Goal: Information Seeking & Learning: Learn about a topic

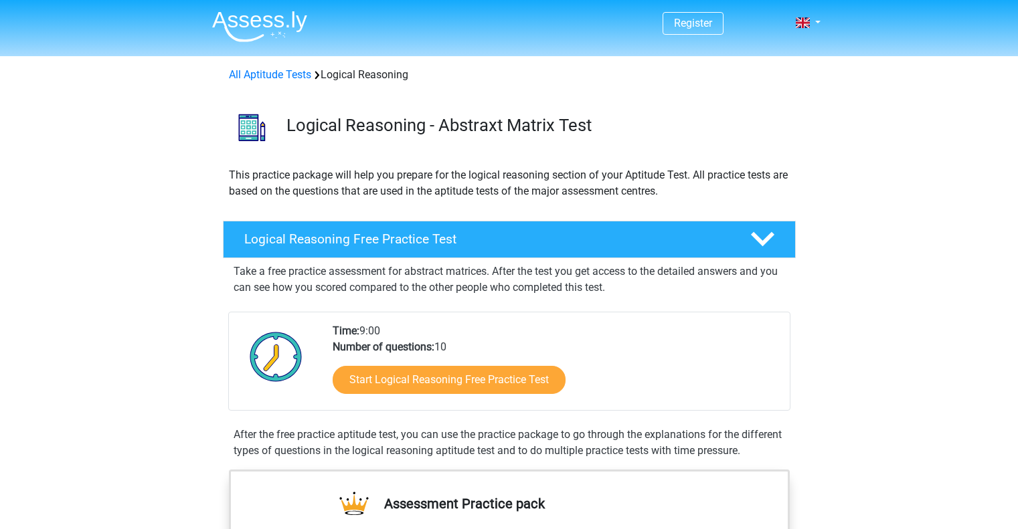
scroll to position [201, 0]
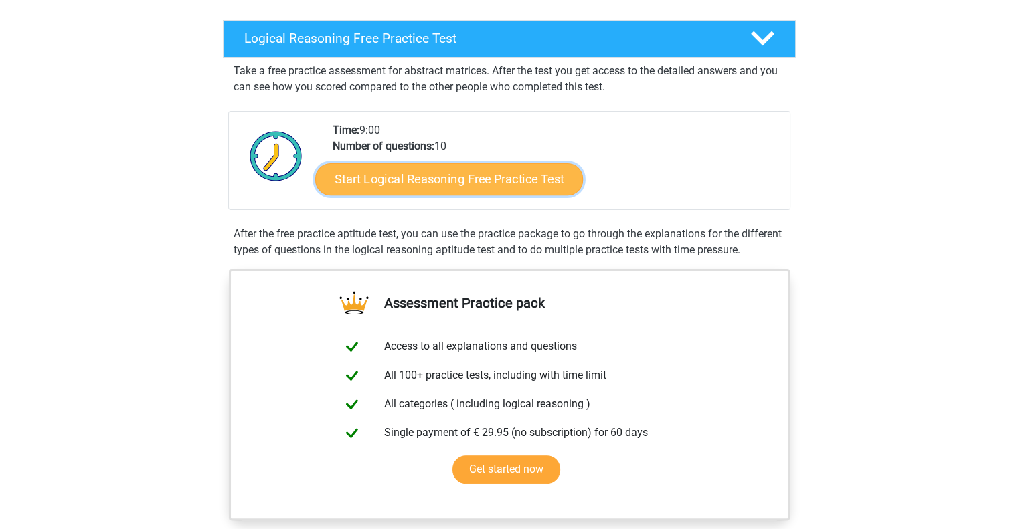
click at [415, 180] on link "Start Logical Reasoning Free Practice Test" at bounding box center [449, 179] width 268 height 32
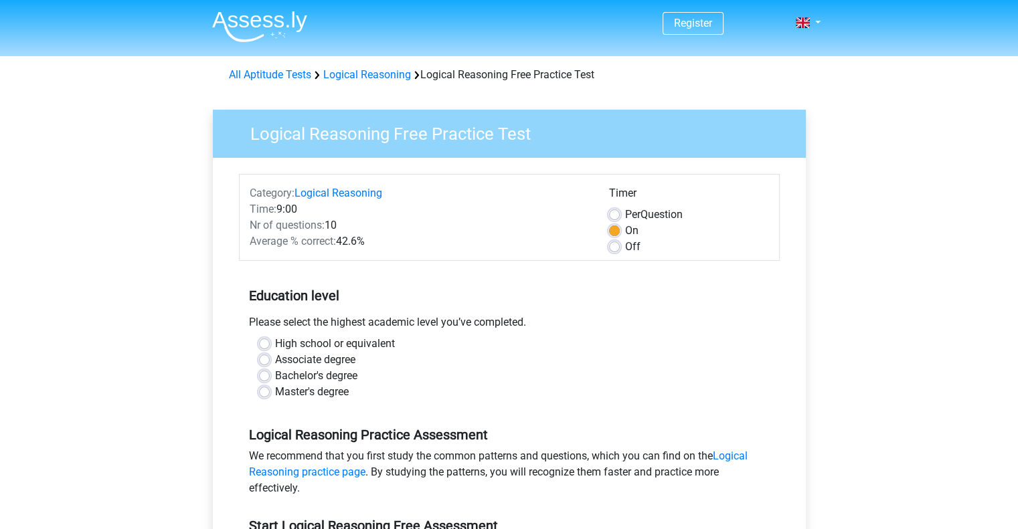
click at [625, 248] on label "Off" at bounding box center [632, 247] width 15 height 16
click at [618, 248] on input "Off" at bounding box center [614, 245] width 11 height 13
radio input "true"
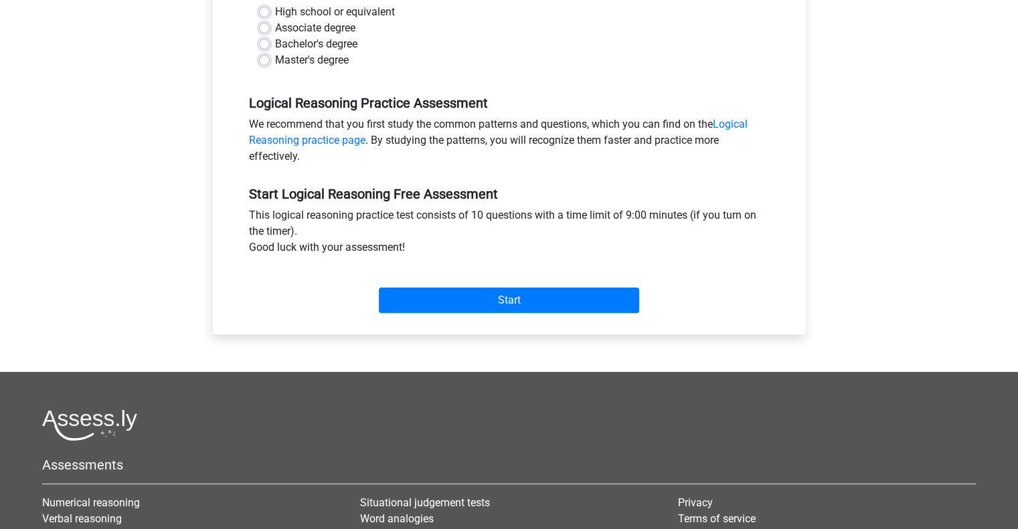
scroll to position [335, 0]
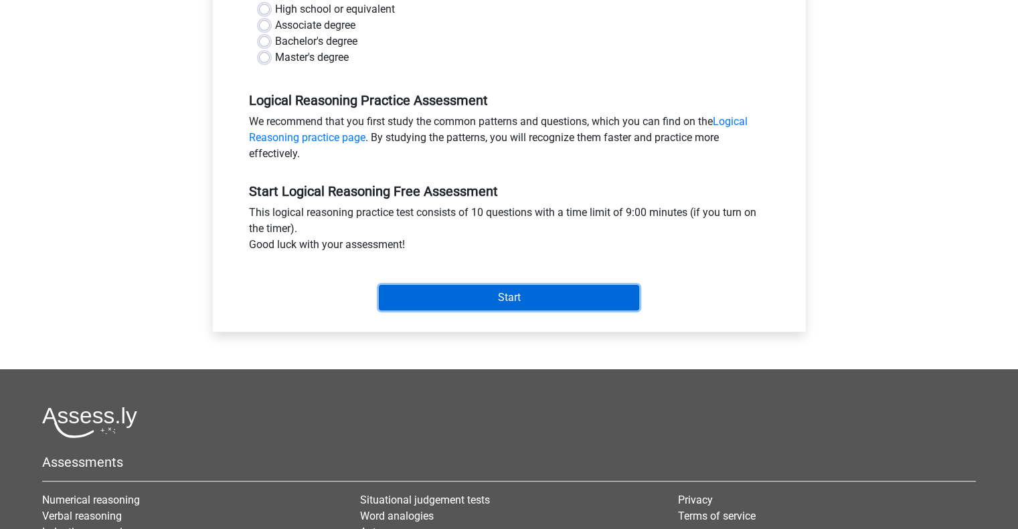
click at [511, 290] on input "Start" at bounding box center [509, 297] width 260 height 25
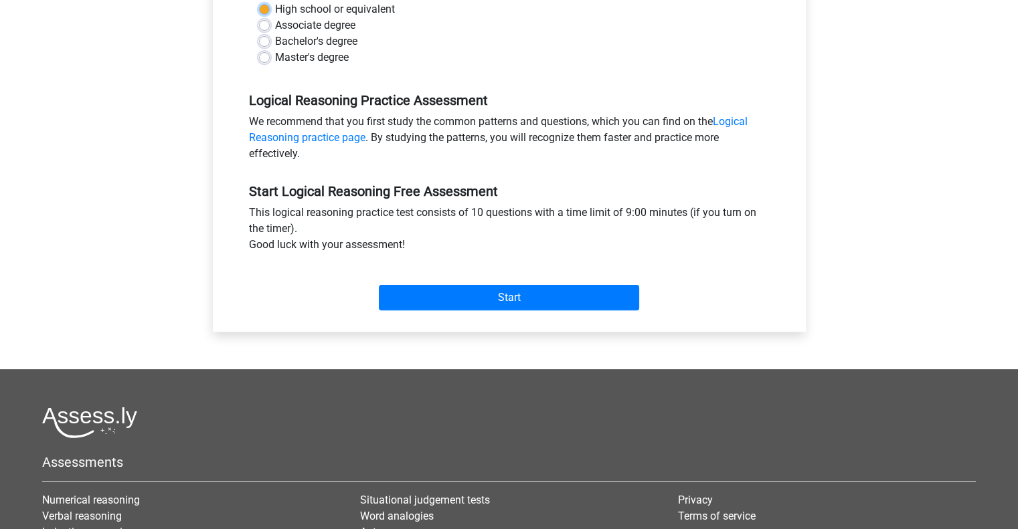
scroll to position [134, 0]
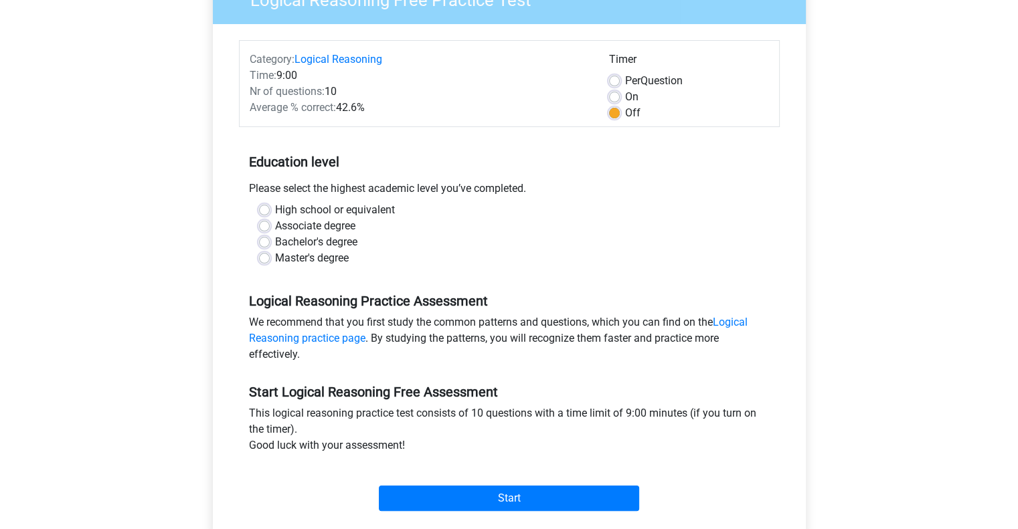
click at [275, 254] on label "Master's degree" at bounding box center [312, 258] width 74 height 16
click at [264, 254] on input "Master's degree" at bounding box center [264, 256] width 11 height 13
radio input "true"
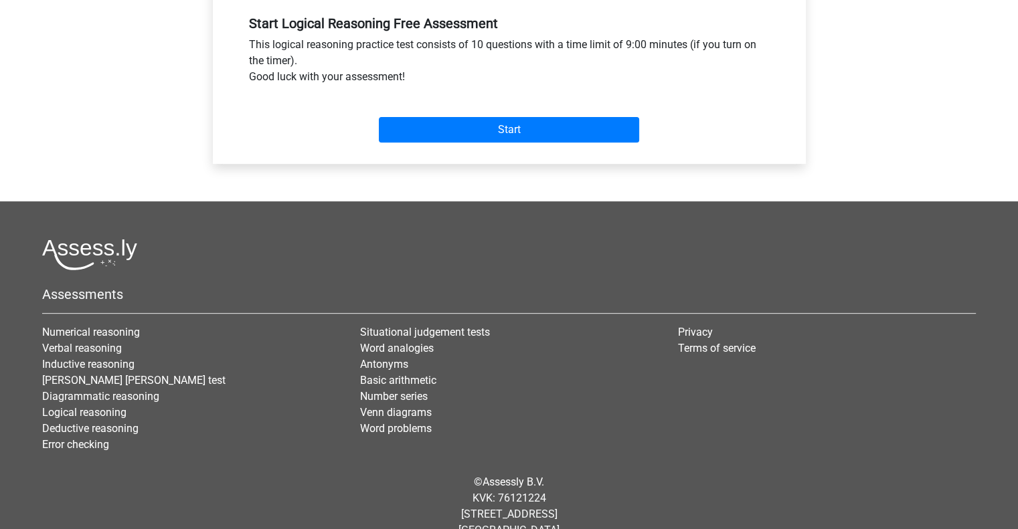
scroll to position [527, 0]
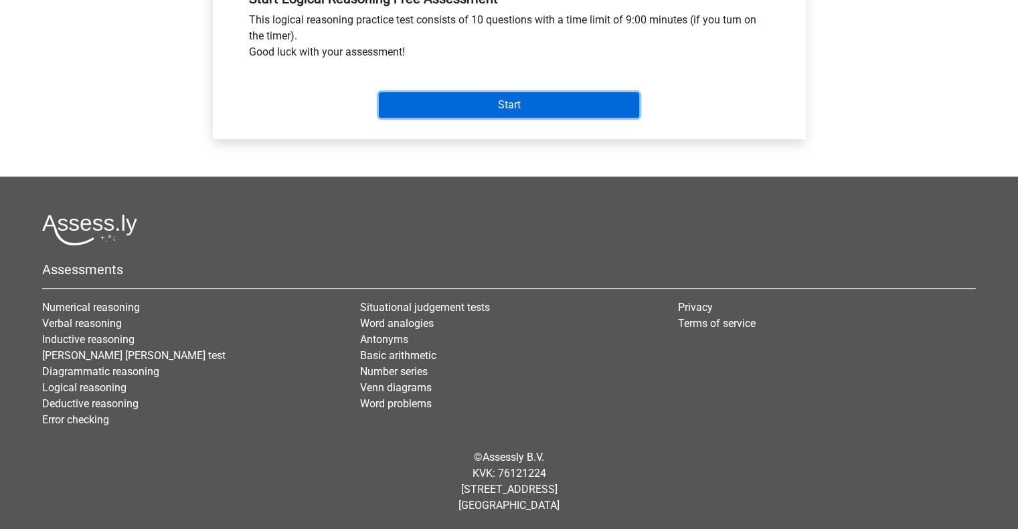
click at [474, 100] on input "Start" at bounding box center [509, 104] width 260 height 25
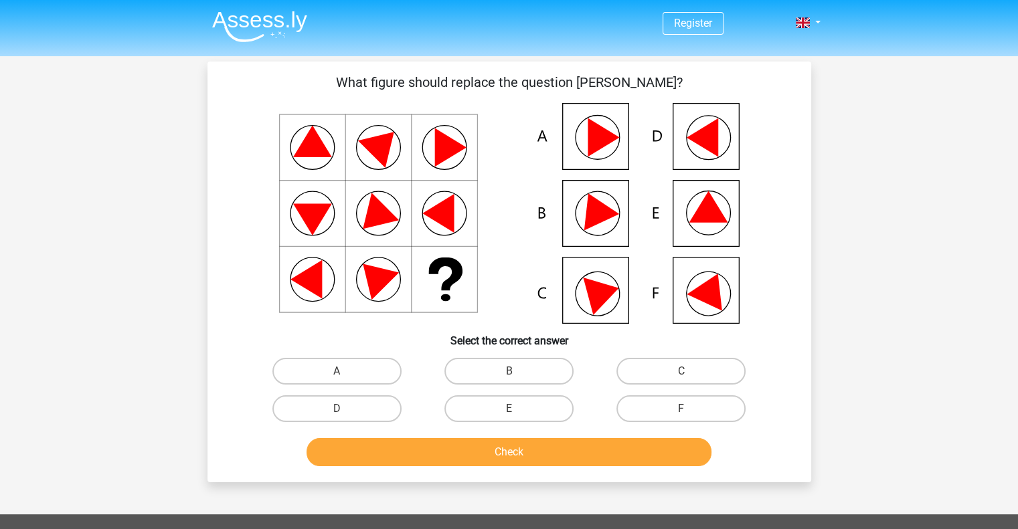
click at [706, 224] on icon at bounding box center [509, 213] width 539 height 221
click at [586, 139] on icon at bounding box center [509, 213] width 539 height 221
click at [331, 371] on label "A" at bounding box center [336, 371] width 129 height 27
click at [337, 371] on input "A" at bounding box center [341, 375] width 9 height 9
radio input "true"
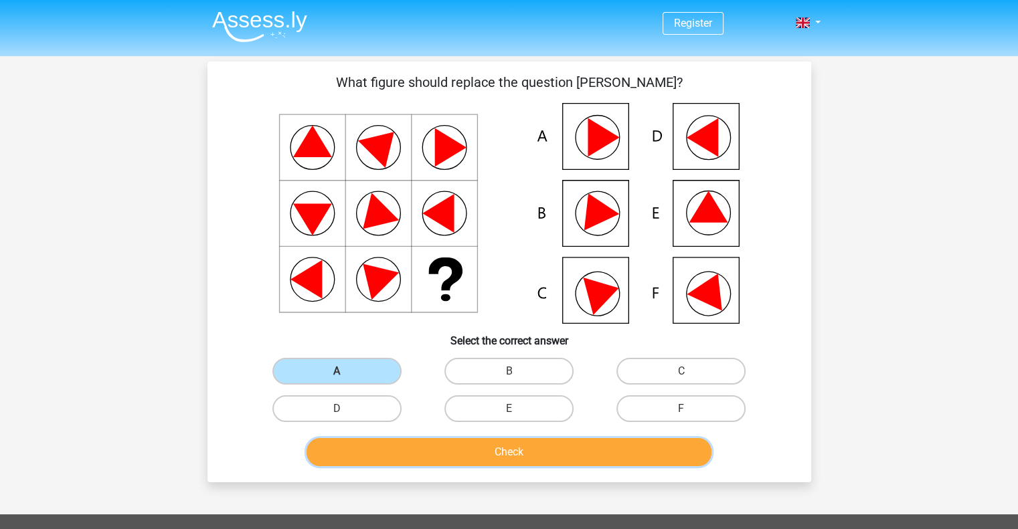
click at [470, 462] on button "Check" at bounding box center [508, 452] width 405 height 28
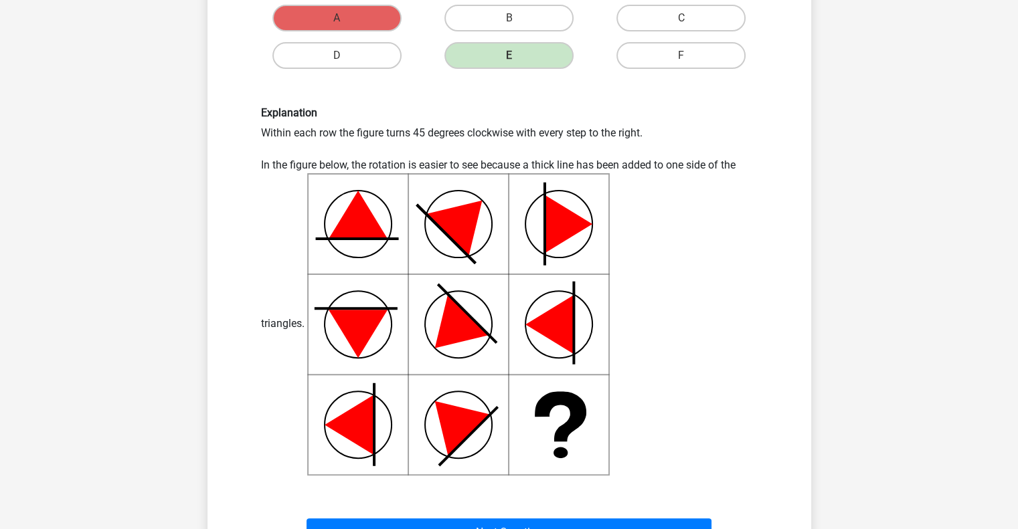
scroll to position [401, 0]
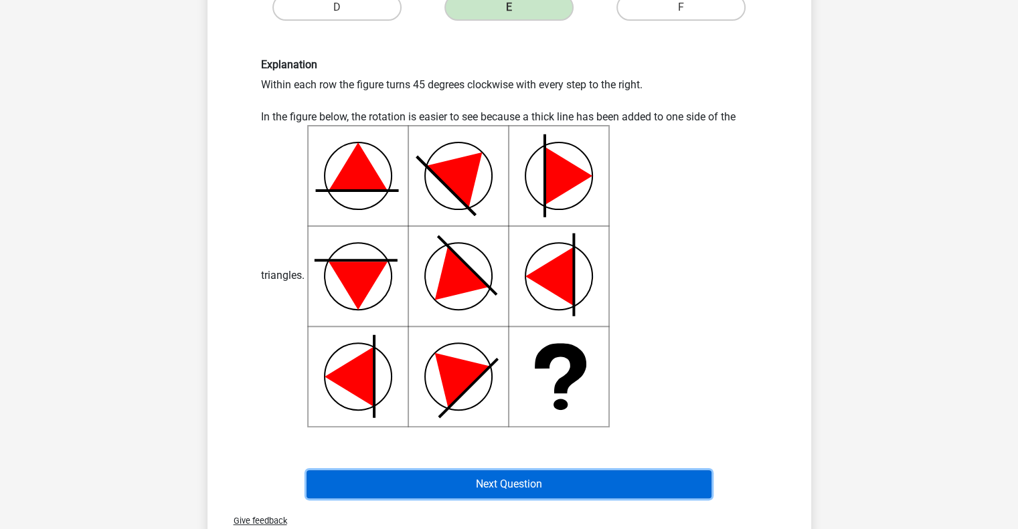
click at [487, 494] on button "Next Question" at bounding box center [508, 484] width 405 height 28
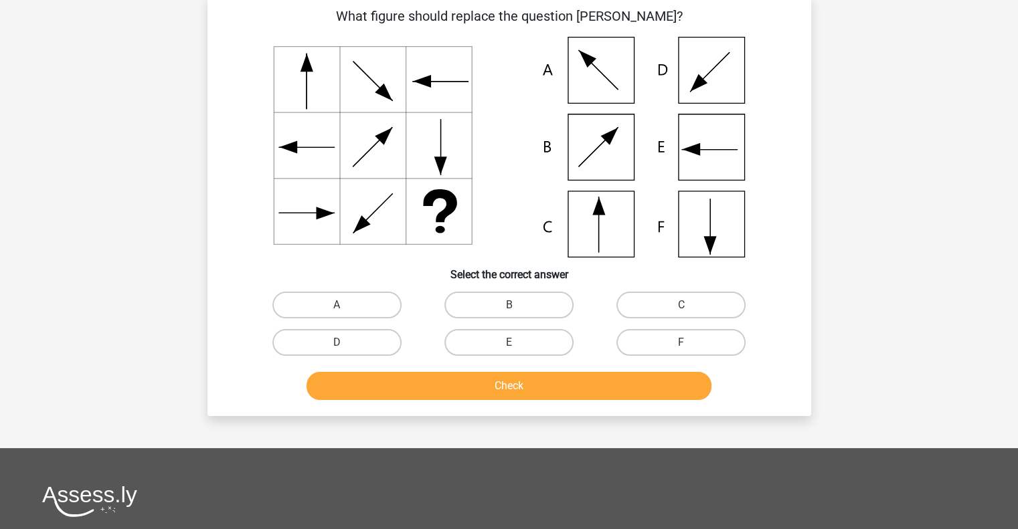
scroll to position [62, 0]
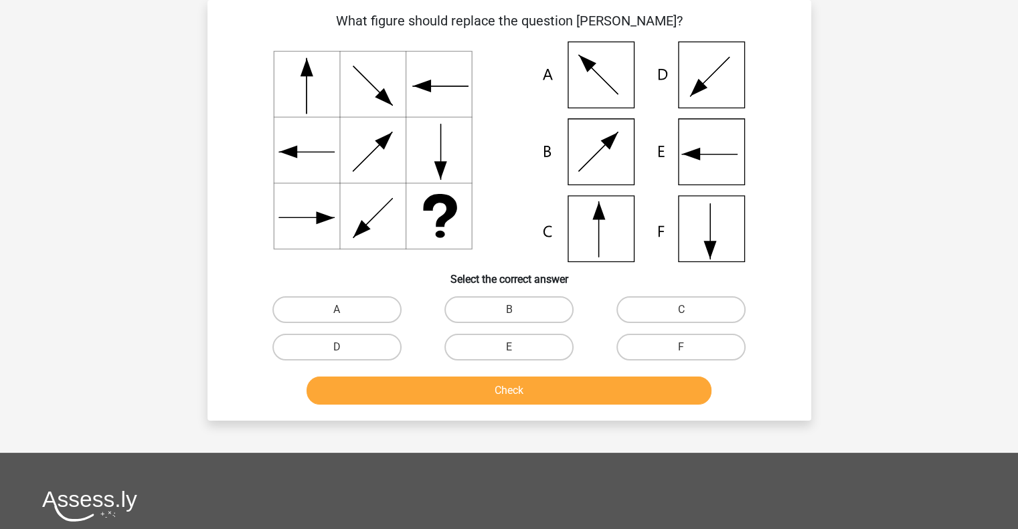
click at [608, 224] on icon at bounding box center [509, 151] width 539 height 221
click at [714, 304] on label "C" at bounding box center [680, 309] width 129 height 27
click at [690, 310] on input "C" at bounding box center [685, 314] width 9 height 9
radio input "true"
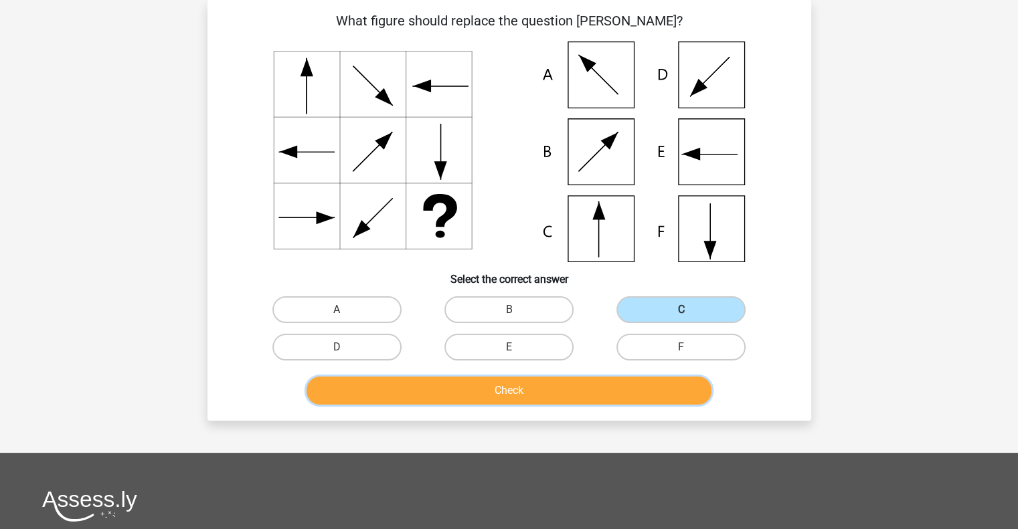
click at [471, 398] on button "Check" at bounding box center [508, 391] width 405 height 28
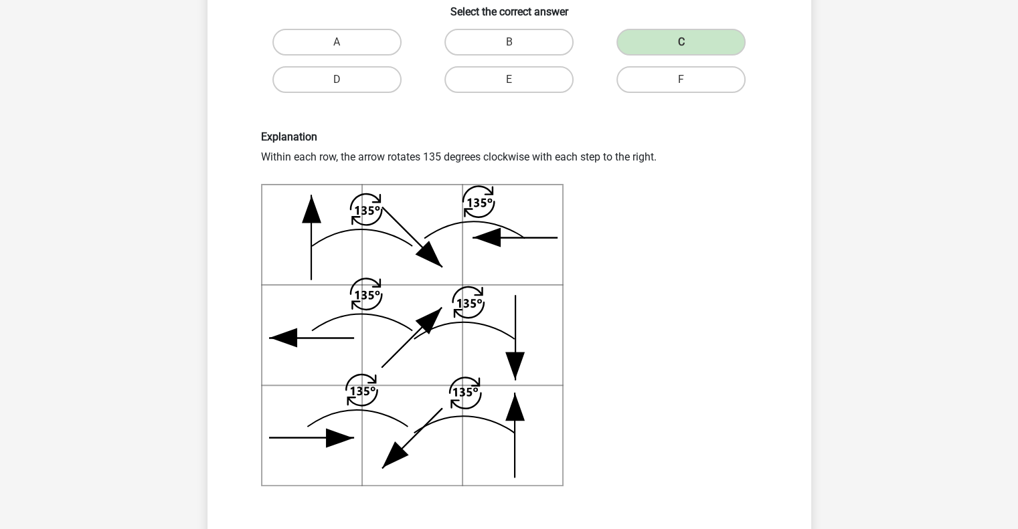
scroll to position [463, 0]
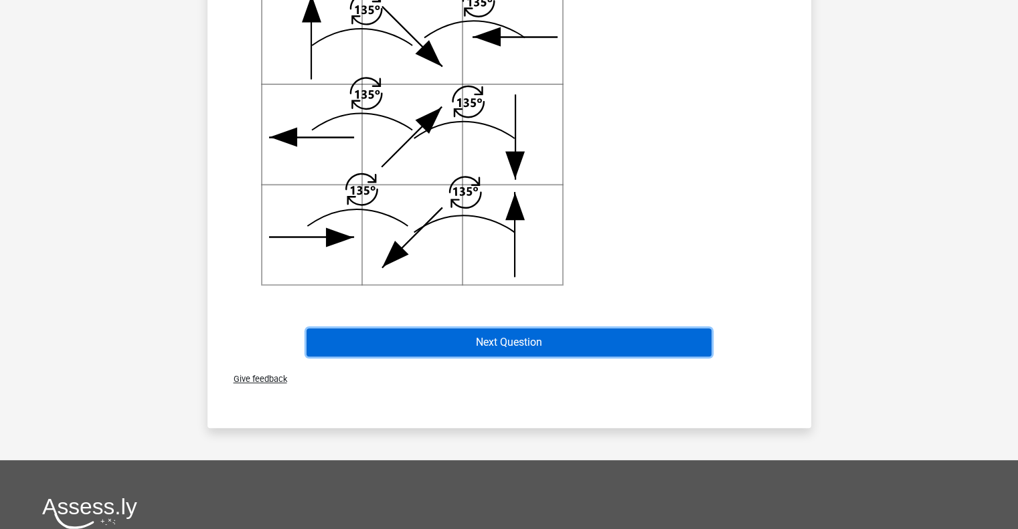
click at [517, 349] on button "Next Question" at bounding box center [508, 343] width 405 height 28
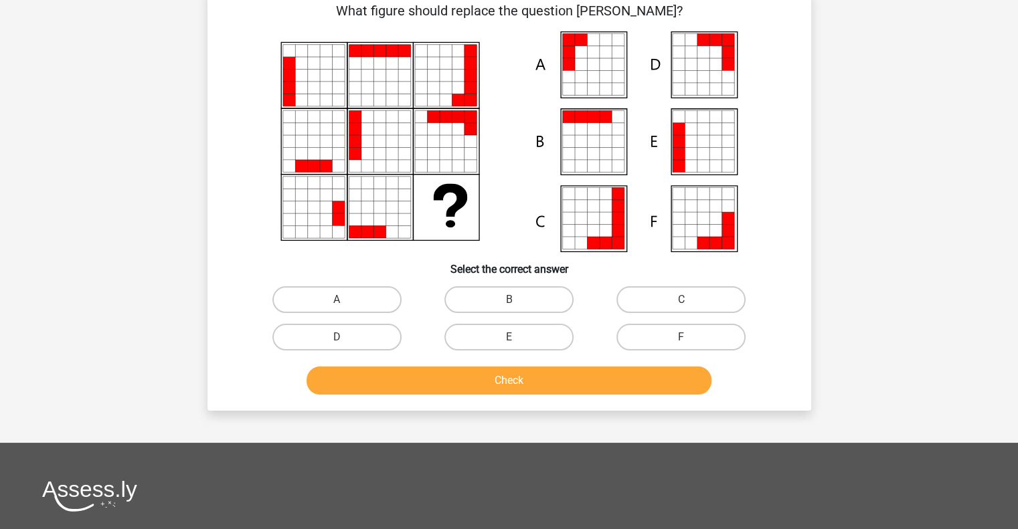
scroll to position [62, 0]
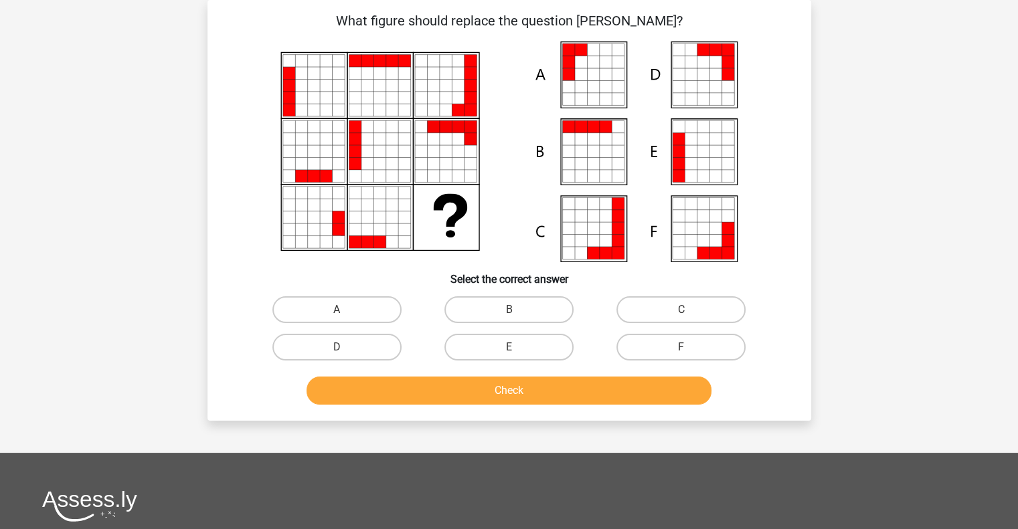
click at [610, 73] on icon at bounding box center [605, 74] width 12 height 12
click at [351, 306] on label "A" at bounding box center [336, 309] width 129 height 27
click at [345, 310] on input "A" at bounding box center [341, 314] width 9 height 9
radio input "true"
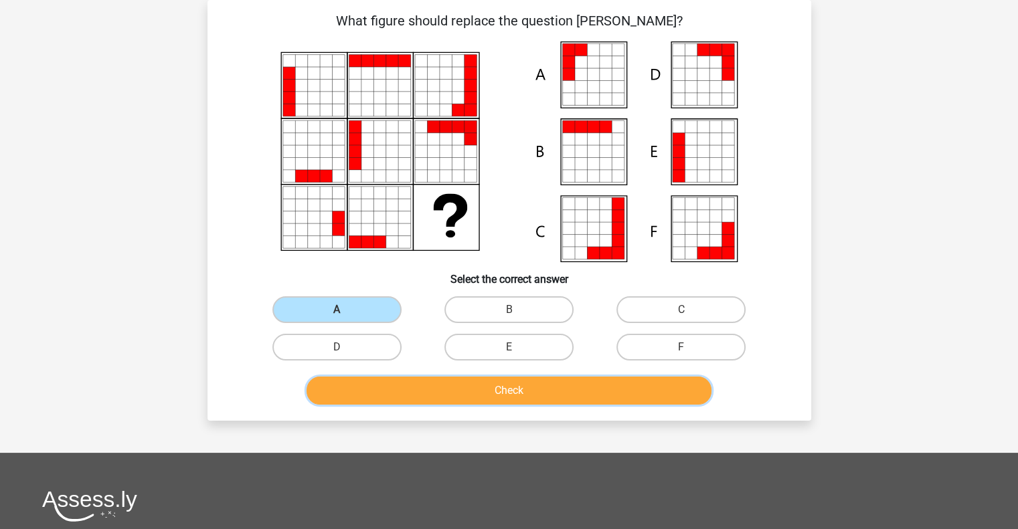
click at [445, 386] on button "Check" at bounding box center [508, 391] width 405 height 28
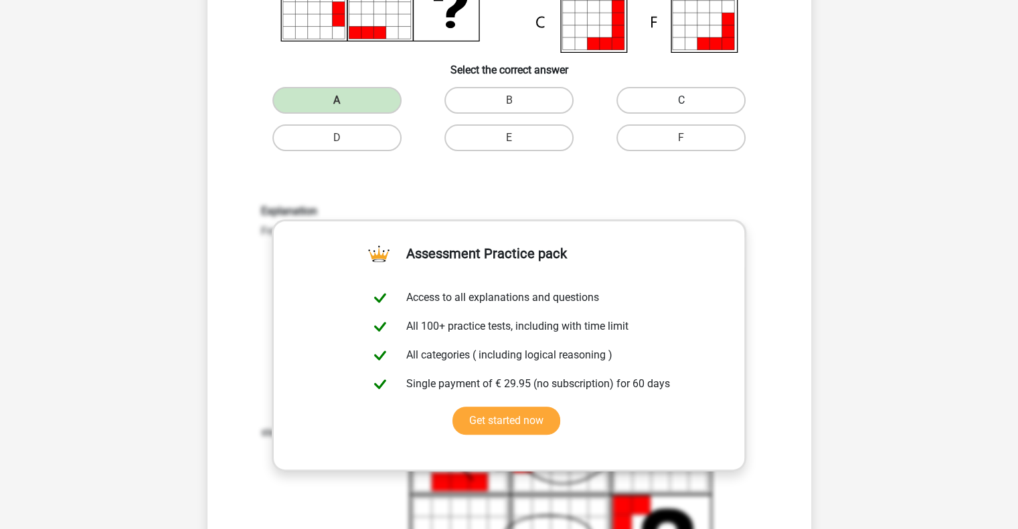
scroll to position [195, 0]
